Goal: Check status: Check status

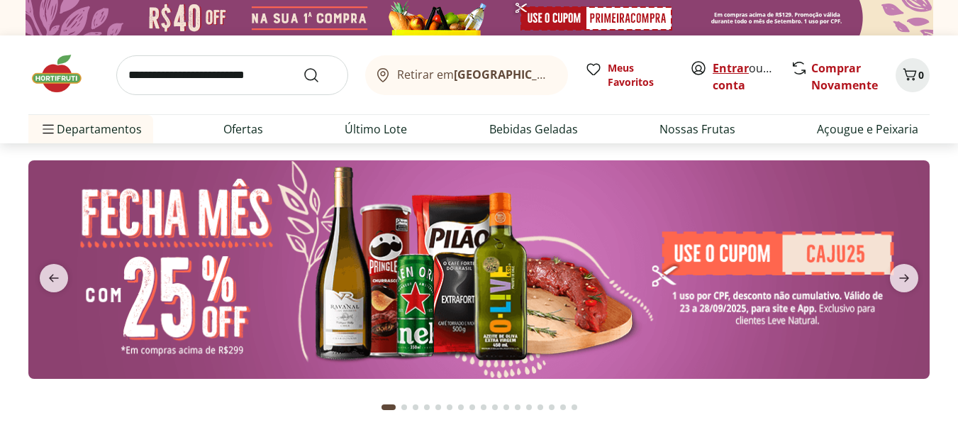
click at [728, 67] on link "Entrar" at bounding box center [731, 68] width 36 height 16
click at [722, 91] on link "Valéria" at bounding box center [733, 85] width 40 height 16
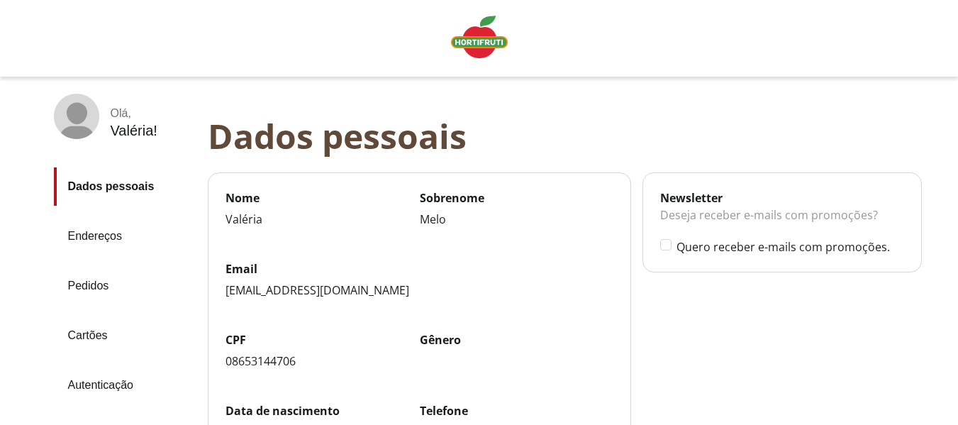
click at [104, 289] on link "Pedidos" at bounding box center [125, 286] width 143 height 38
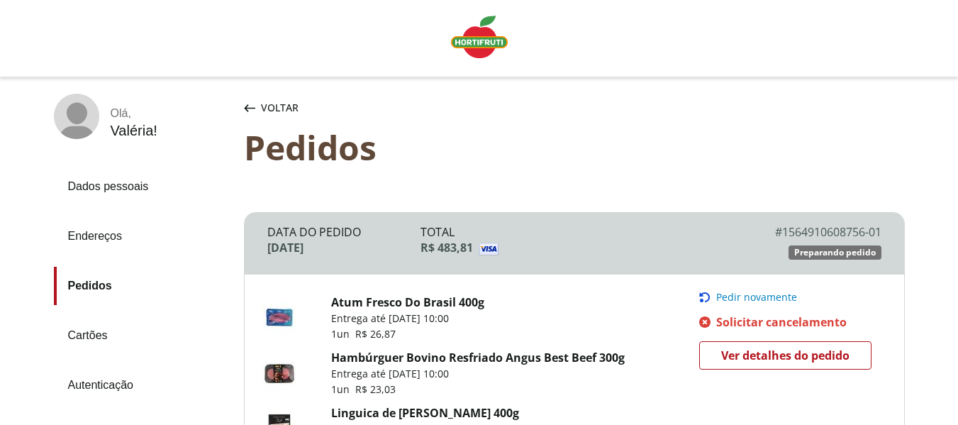
click at [787, 350] on span "Ver detalhes do pedido" at bounding box center [785, 355] width 128 height 21
